Goal: Navigation & Orientation: Find specific page/section

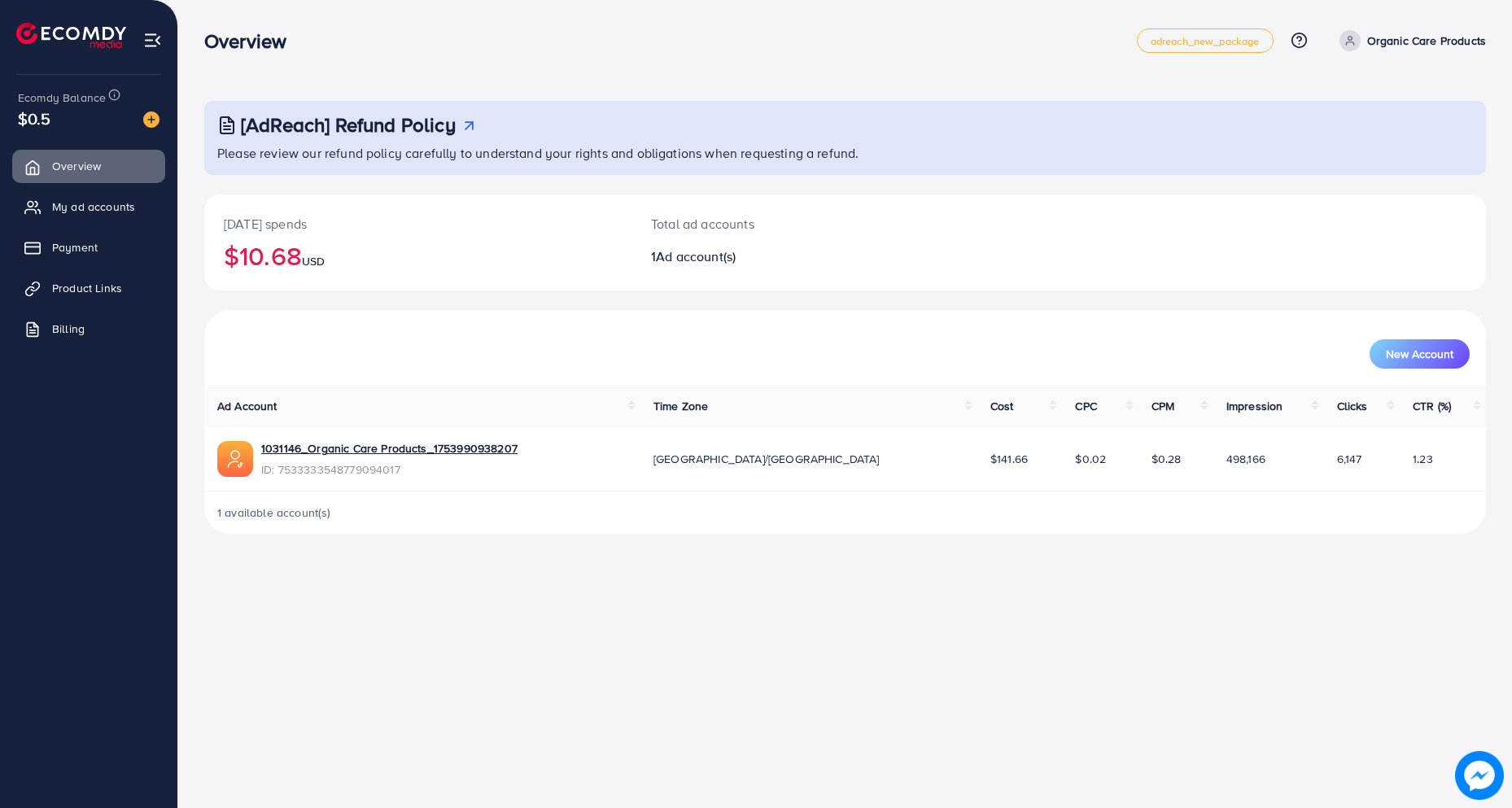
click at [65, 228] on ul "Overview My ad accounts Payment Product Links Billing" at bounding box center [88, 253] width 178 height 218
click at [85, 207] on span "My ad accounts" at bounding box center [97, 206] width 83 height 16
